Goal: Navigation & Orientation: Go to known website

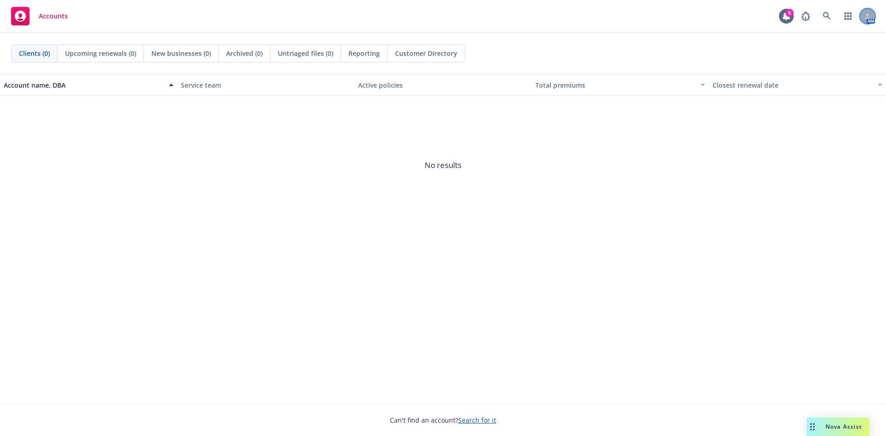
click at [864, 15] on div at bounding box center [867, 16] width 15 height 15
click at [848, 18] on icon "button" at bounding box center [847, 15] width 7 height 7
